Goal: Transaction & Acquisition: Purchase product/service

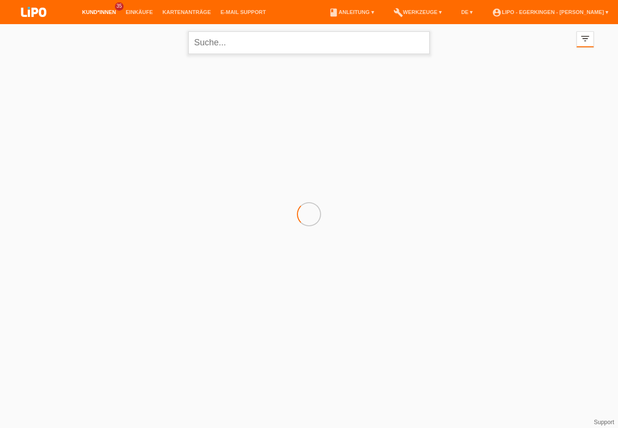
click at [223, 43] on input "text" at bounding box center [309, 42] width 242 height 23
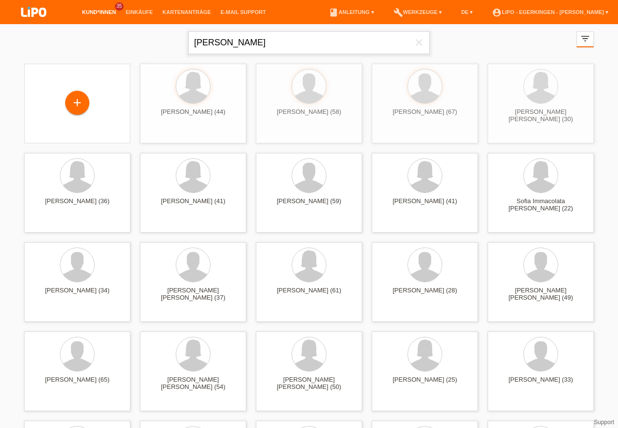
type input "donadio"
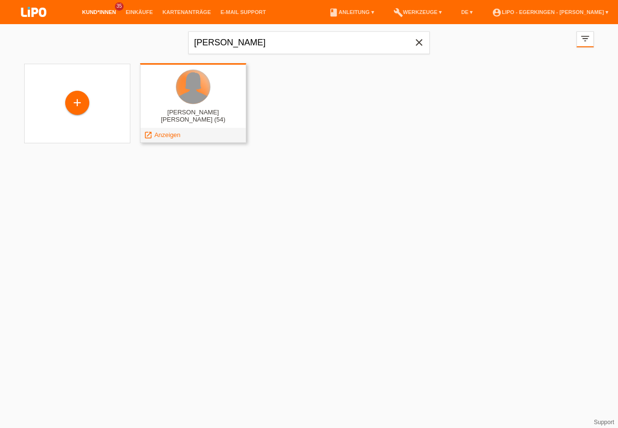
click at [193, 93] on div at bounding box center [193, 87] width 34 height 34
click at [172, 137] on span "Anzeigen" at bounding box center [168, 134] width 26 height 7
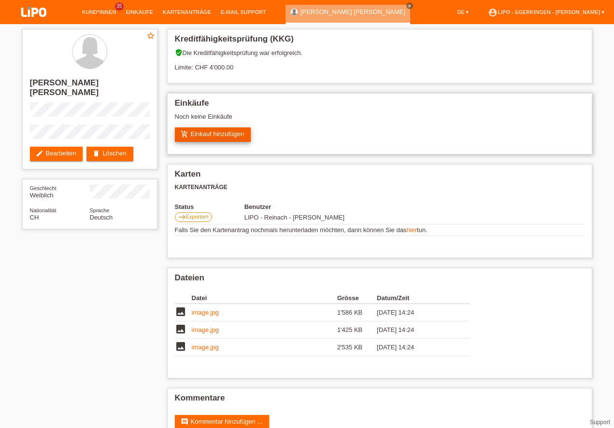
click at [220, 130] on link "add_shopping_cart Einkauf hinzufügen" at bounding box center [213, 135] width 76 height 14
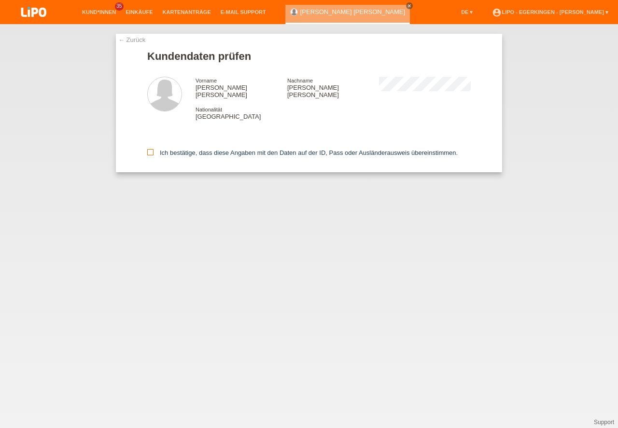
click at [152, 149] on icon at bounding box center [150, 152] width 6 height 6
click at [152, 149] on input "Ich bestätige, dass diese Angaben mit den Daten auf der ID, Pass oder Ausländer…" at bounding box center [150, 152] width 6 height 6
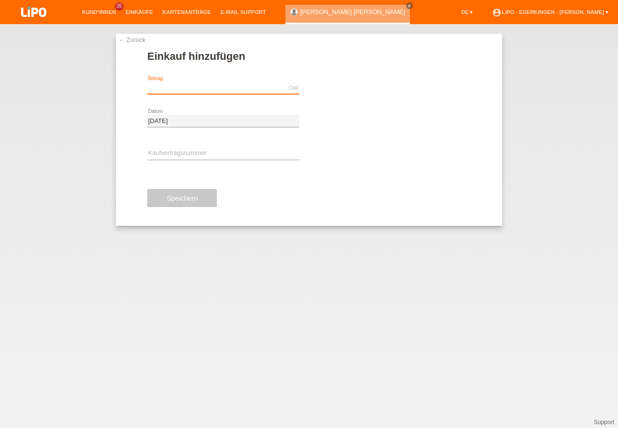
click at [201, 85] on input "text" at bounding box center [223, 88] width 152 height 12
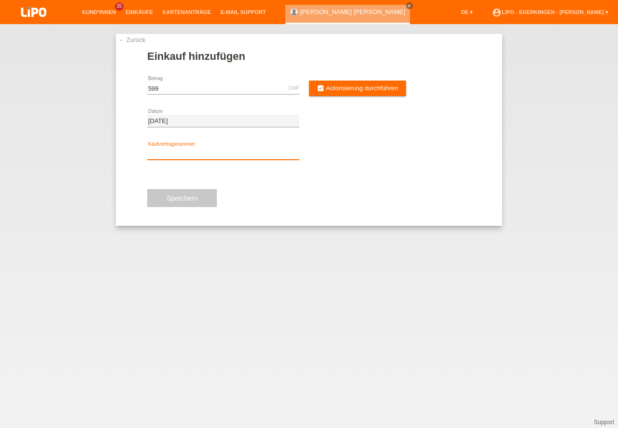
type input "599.00"
click at [160, 149] on input "text" at bounding box center [223, 154] width 152 height 12
type input "xh39xh"
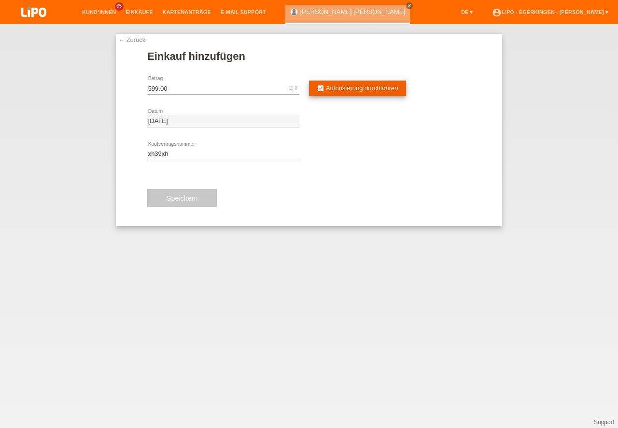
click at [342, 86] on span "Autorisierung durchführen" at bounding box center [362, 88] width 72 height 7
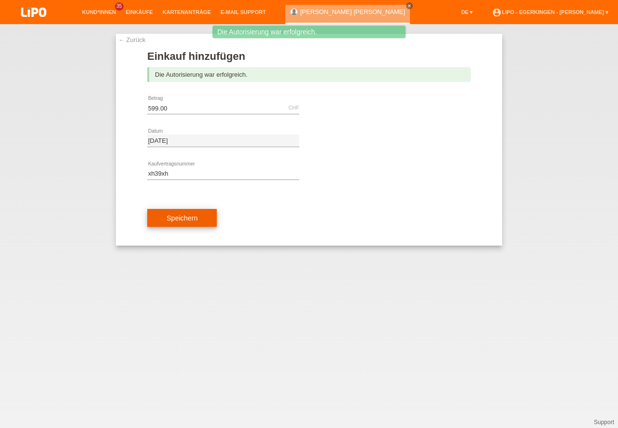
click at [183, 219] on button "Speichern" at bounding box center [182, 218] width 70 height 18
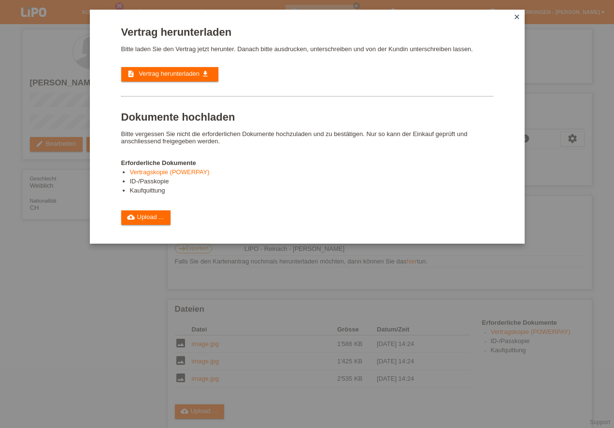
click at [150, 171] on link "Vertragskopie (POWERPAY)" at bounding box center [170, 172] width 80 height 7
click at [519, 16] on icon "close" at bounding box center [517, 17] width 8 height 8
